Goal: Task Accomplishment & Management: Manage account settings

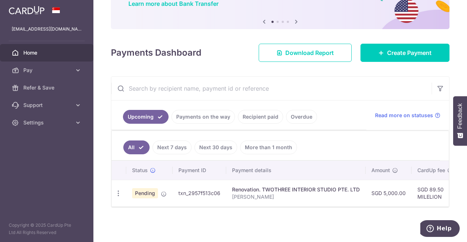
scroll to position [56, 0]
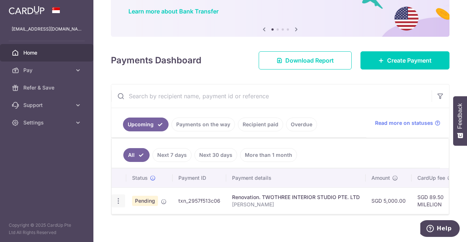
click at [120, 198] on icon "button" at bounding box center [118, 202] width 8 height 8
click at [145, 220] on span "Update payment" at bounding box center [157, 221] width 50 height 9
radio input "true"
type input "5,000.00"
type input "[DATE]"
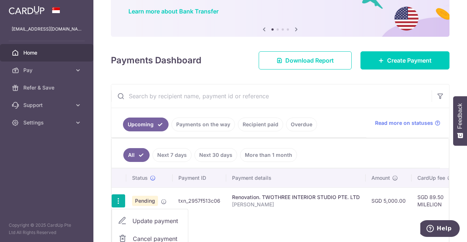
type input "[PERSON_NAME]"
type input "45% payment"
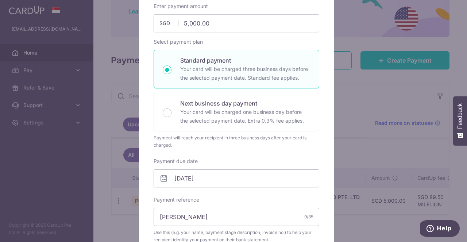
type input "MILELION"
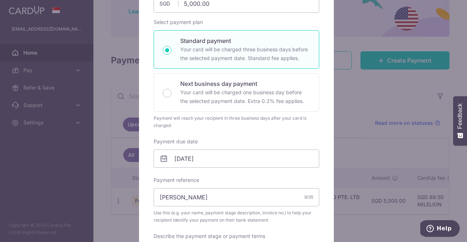
scroll to position [0, 0]
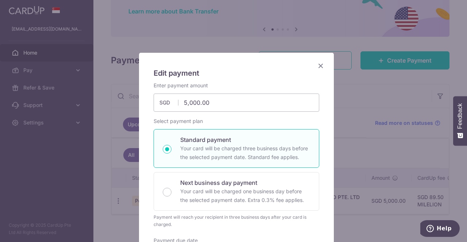
click at [317, 63] on icon "Close" at bounding box center [320, 65] width 9 height 9
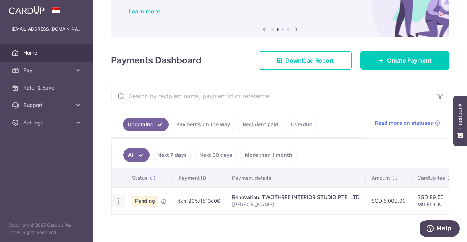
click at [117, 198] on icon "button" at bounding box center [118, 202] width 8 height 8
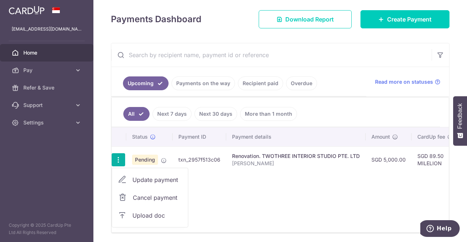
scroll to position [99, 0]
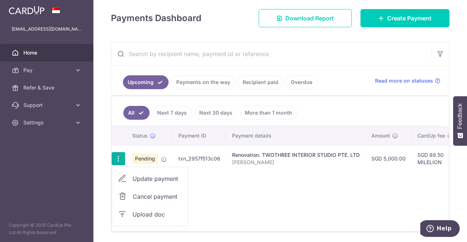
click at [161, 210] on span "Upload doc" at bounding box center [157, 214] width 50 height 9
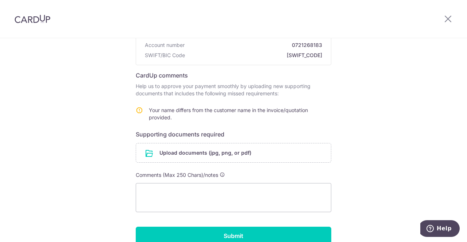
scroll to position [90, 0]
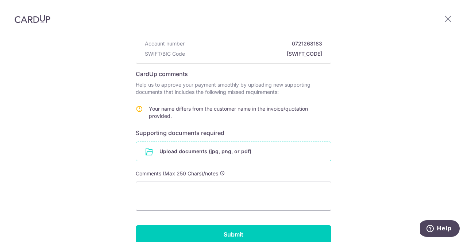
click at [193, 153] on input "file" at bounding box center [233, 151] width 195 height 19
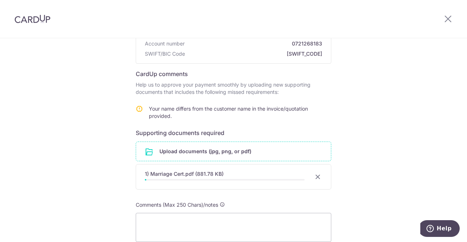
scroll to position [173, 0]
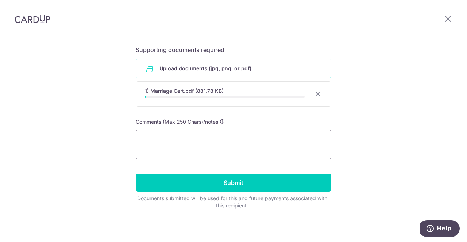
click at [166, 140] on textarea at bounding box center [233, 144] width 195 height 29
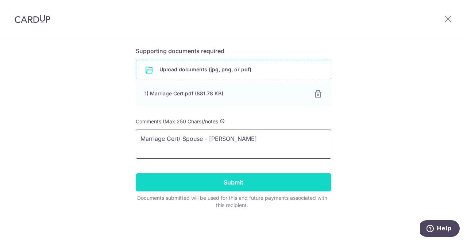
type textarea "Marriage Cert/ Spouse - Carel Ong"
click at [222, 184] on input "Submit" at bounding box center [233, 182] width 195 height 18
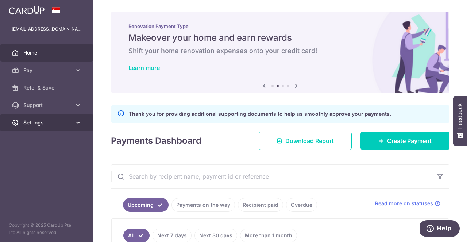
click at [73, 122] on link "Settings" at bounding box center [46, 122] width 93 height 17
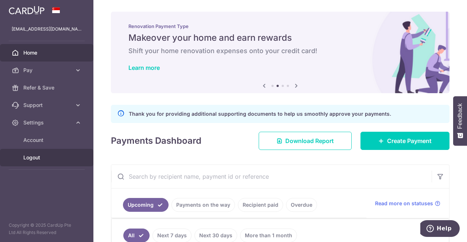
click at [47, 156] on span "Logout" at bounding box center [47, 157] width 48 height 7
